Goal: Check status: Check status

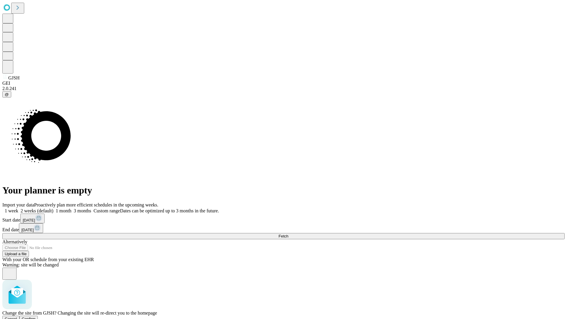
click at [36, 317] on span "Confirm" at bounding box center [29, 319] width 14 height 4
click at [53, 208] on label "2 weeks (default)" at bounding box center [35, 210] width 35 height 5
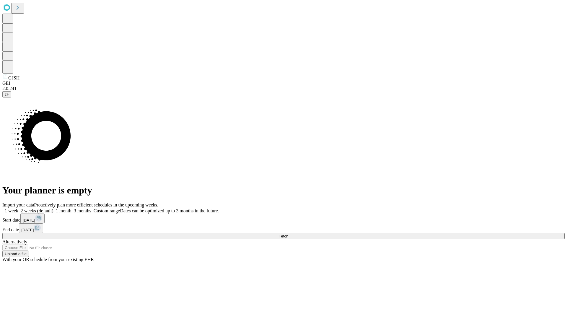
click at [288, 234] on span "Fetch" at bounding box center [284, 236] width 10 height 4
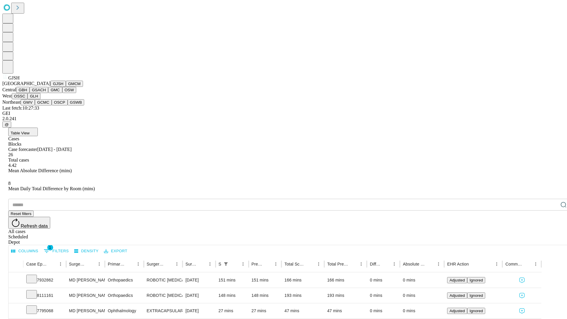
click at [66, 87] on button "GMCM" at bounding box center [74, 84] width 17 height 6
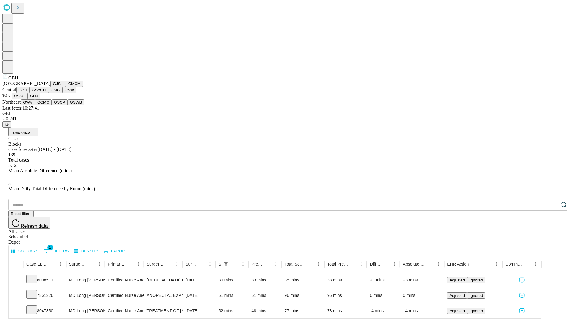
click at [46, 93] on button "GSACH" at bounding box center [39, 90] width 19 height 6
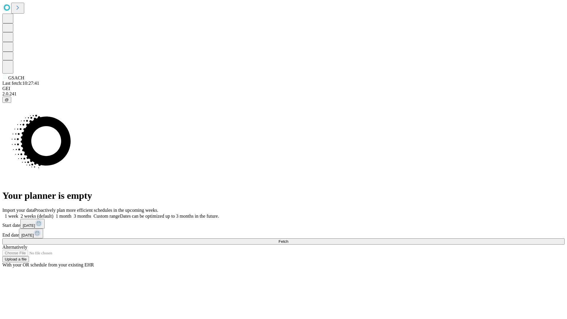
click at [53, 214] on label "2 weeks (default)" at bounding box center [35, 216] width 35 height 5
click at [288, 239] on span "Fetch" at bounding box center [284, 241] width 10 height 4
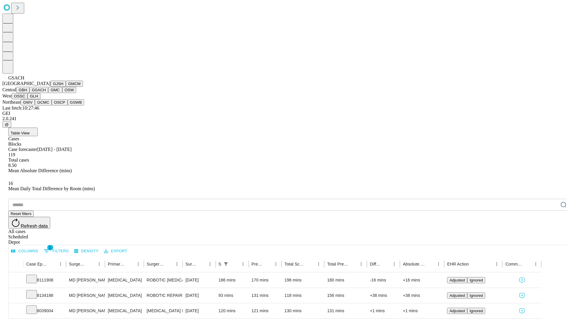
click at [48, 93] on button "GMC" at bounding box center [55, 90] width 14 height 6
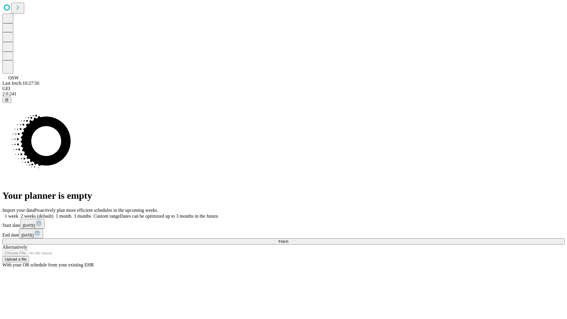
click at [53, 214] on label "2 weeks (default)" at bounding box center [35, 216] width 35 height 5
click at [288, 239] on span "Fetch" at bounding box center [284, 241] width 10 height 4
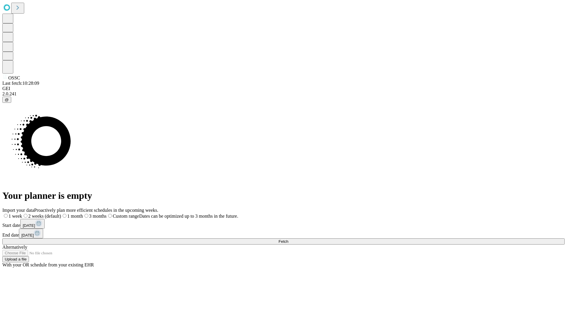
click at [61, 214] on label "2 weeks (default)" at bounding box center [41, 216] width 39 height 5
click at [288, 239] on span "Fetch" at bounding box center [284, 241] width 10 height 4
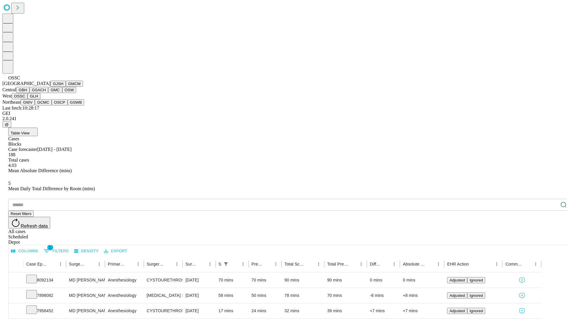
click at [40, 99] on button "GLH" at bounding box center [33, 96] width 13 height 6
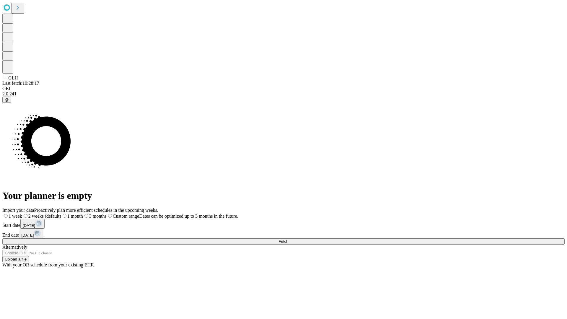
click at [61, 214] on label "2 weeks (default)" at bounding box center [41, 216] width 39 height 5
click at [288, 239] on span "Fetch" at bounding box center [284, 241] width 10 height 4
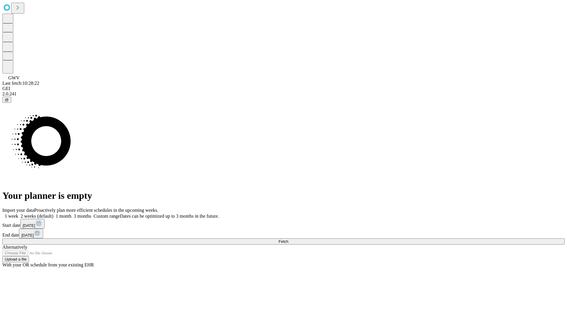
click at [288, 239] on span "Fetch" at bounding box center [284, 241] width 10 height 4
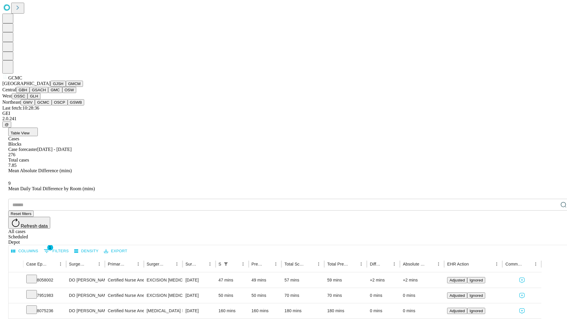
click at [52, 105] on button "OSCP" at bounding box center [60, 102] width 16 height 6
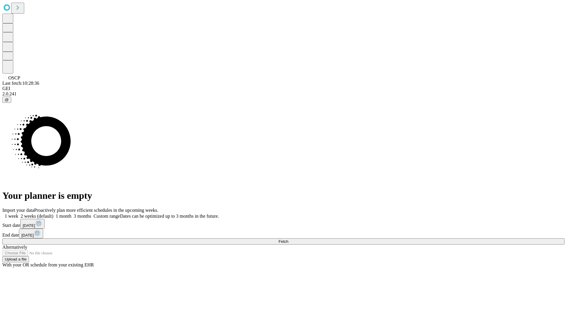
click at [288, 239] on span "Fetch" at bounding box center [284, 241] width 10 height 4
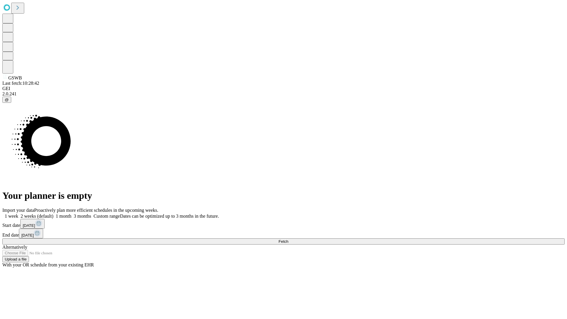
click at [288, 239] on span "Fetch" at bounding box center [284, 241] width 10 height 4
